Goal: Information Seeking & Learning: Learn about a topic

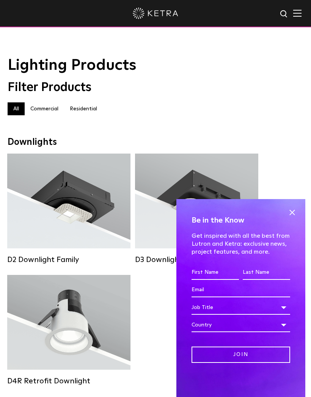
click at [292, 207] on span at bounding box center [291, 212] width 11 height 11
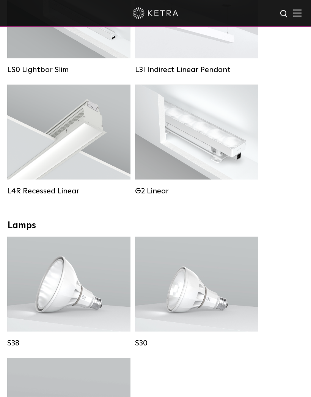
scroll to position [463, 0]
click at [25, 226] on div "Lamps" at bounding box center [156, 226] width 296 height 11
click at [31, 226] on div "Lamps" at bounding box center [156, 226] width 296 height 11
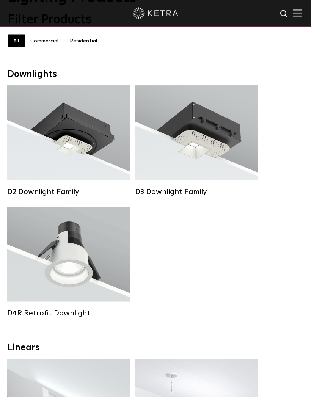
scroll to position [64, 0]
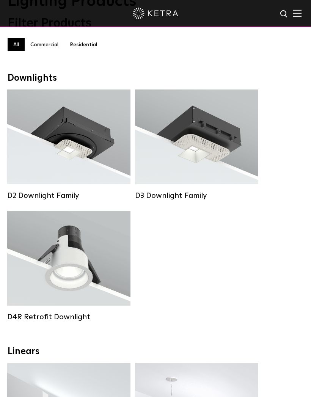
click at [60, 251] on strong "Colors:" at bounding box center [52, 248] width 19 height 5
click at [82, 43] on label "Residential" at bounding box center [83, 44] width 39 height 13
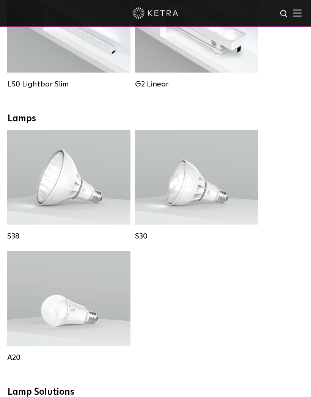
scroll to position [431, 0]
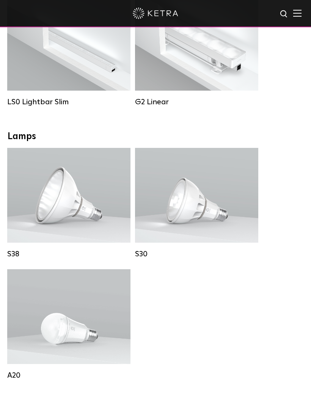
click at [218, 221] on span "Lutron Clear Connect Type X" at bounding box center [207, 218] width 71 height 5
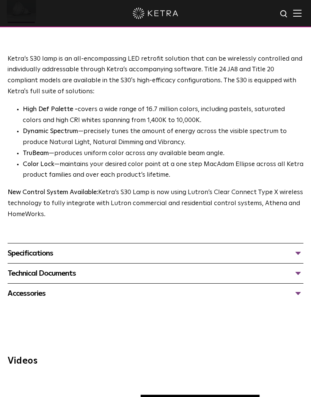
scroll to position [414, 0]
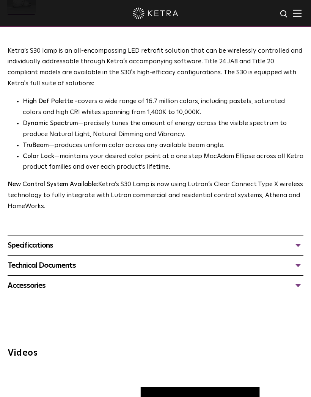
click at [231, 240] on div "Specifications" at bounding box center [156, 245] width 296 height 12
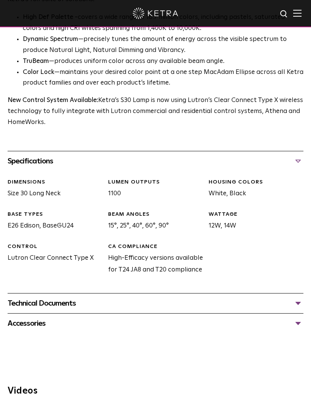
scroll to position [476, 0]
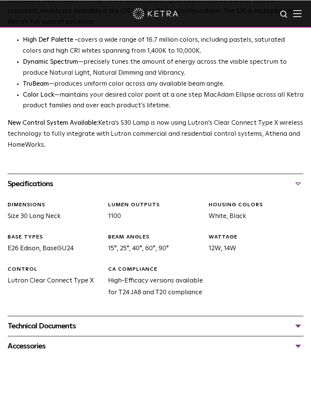
click at [294, 325] on div "Technical Documents" at bounding box center [156, 326] width 296 height 12
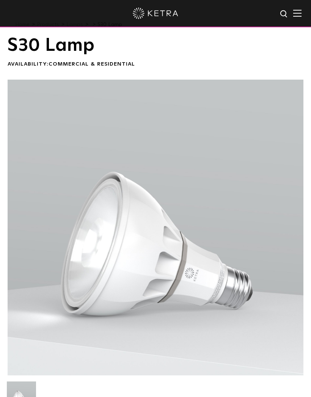
scroll to position [0, 0]
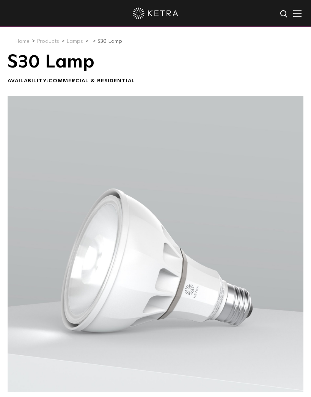
click at [47, 43] on link "Products" at bounding box center [48, 41] width 22 height 5
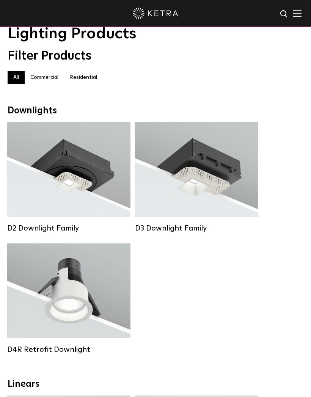
scroll to position [32, 0]
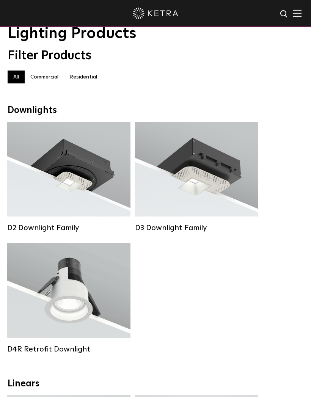
click at [57, 297] on div "Lumen Output: 800 Colors: White / Black Beam Angles: 15° / 25° / 40° / 60° Watt…" at bounding box center [68, 291] width 93 height 48
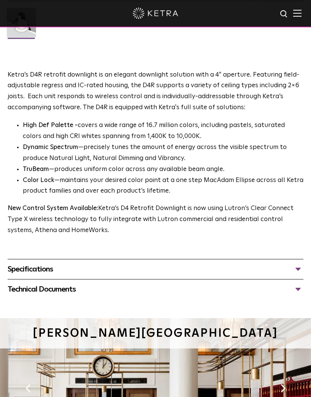
scroll to position [390, 0]
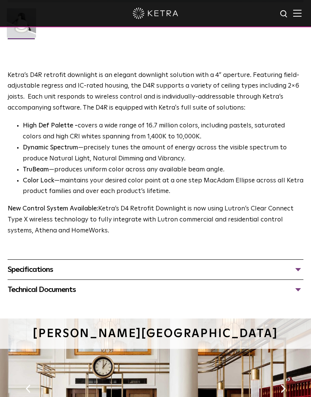
click at [298, 264] on div "Specifications" at bounding box center [156, 270] width 296 height 12
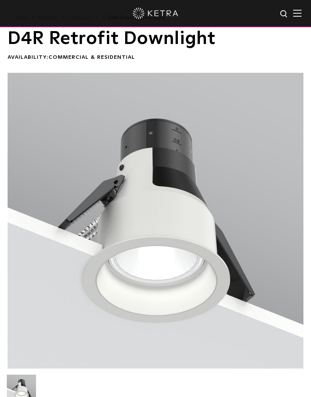
scroll to position [0, 0]
